Goal: Obtain resource: Obtain resource

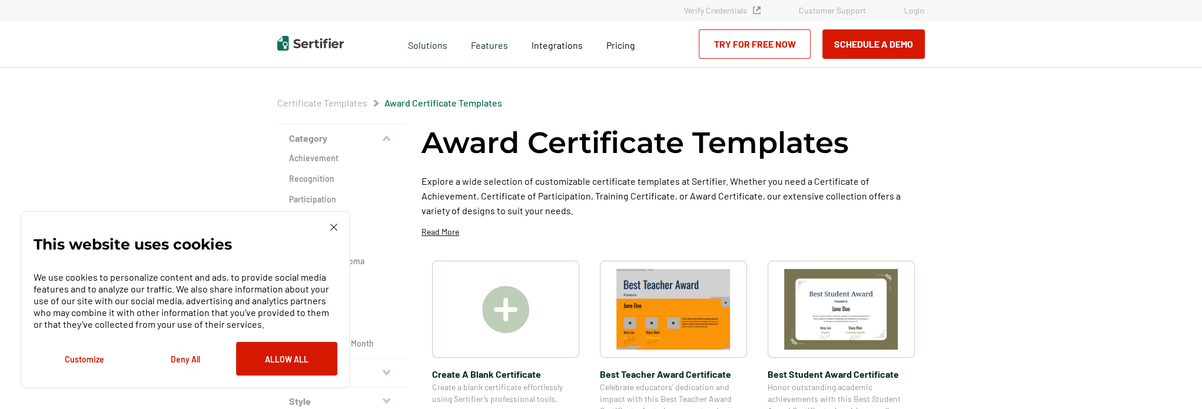
click at [334, 224] on img at bounding box center [333, 227] width 7 height 7
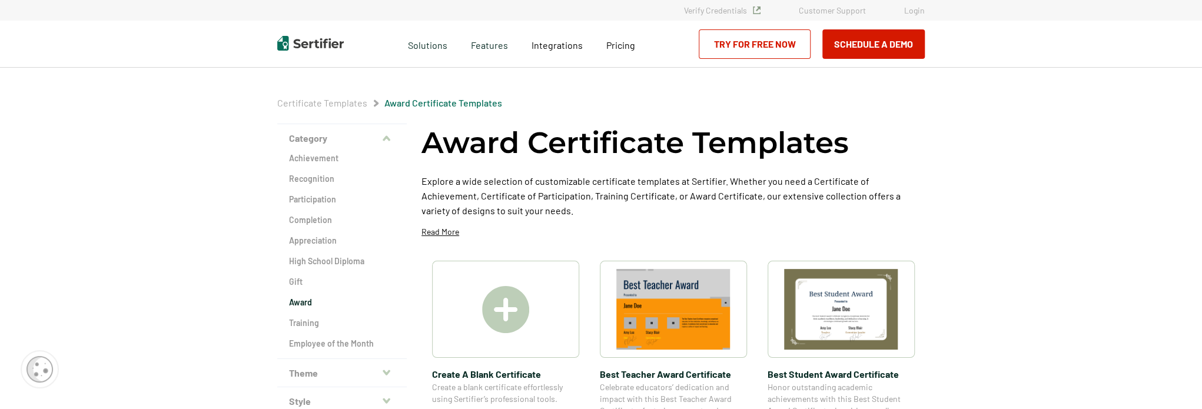
drag, startPoint x: 513, startPoint y: 315, endPoint x: 160, endPoint y: 281, distance: 354.6
click at [347, 365] on button "Theme" at bounding box center [341, 373] width 129 height 28
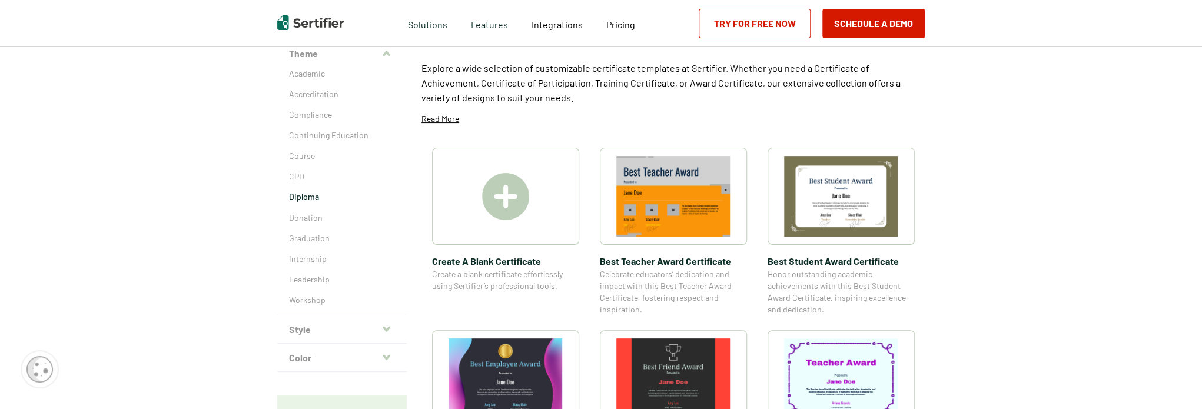
scroll to position [118, 0]
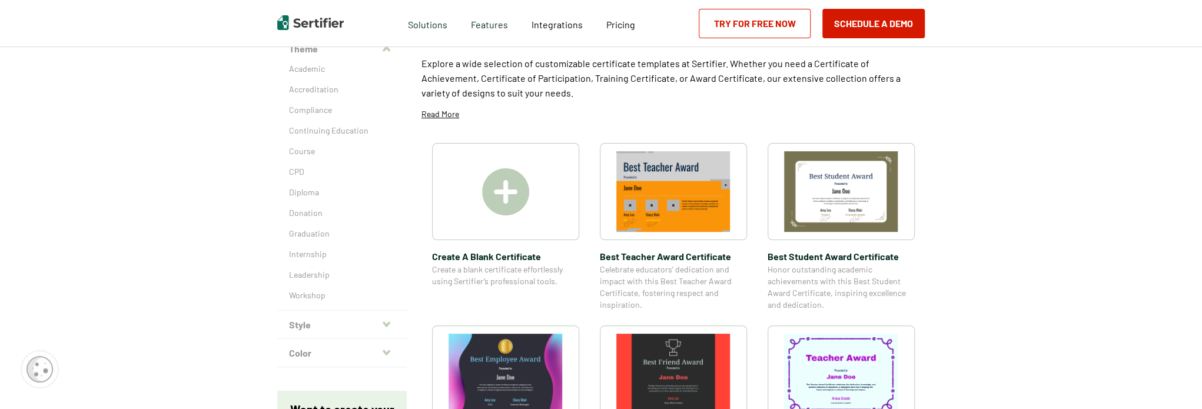
click at [318, 321] on button "Style" at bounding box center [341, 325] width 129 height 28
